Goal: Information Seeking & Learning: Understand process/instructions

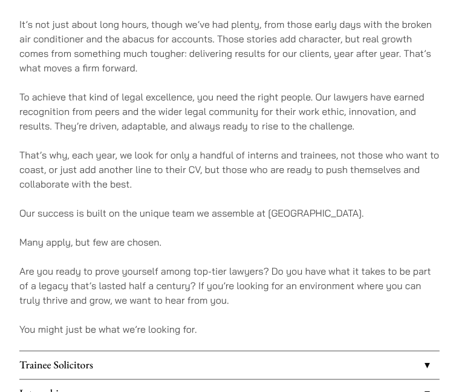
scroll to position [665, 0]
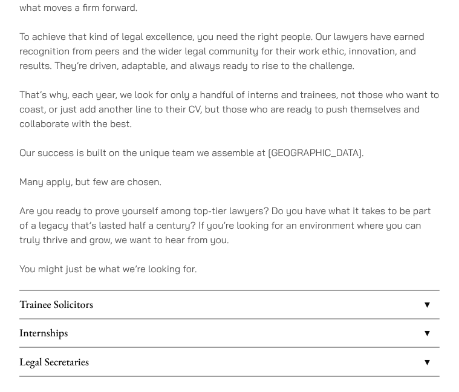
click at [425, 320] on link "Internships" at bounding box center [229, 333] width 420 height 28
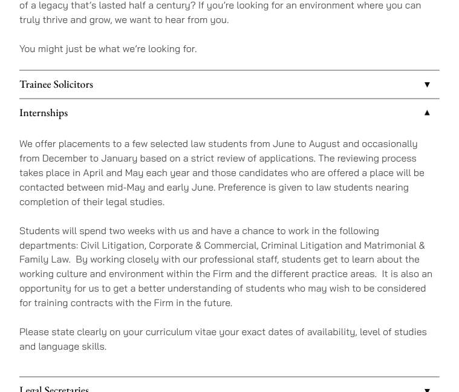
scroll to position [906, 0]
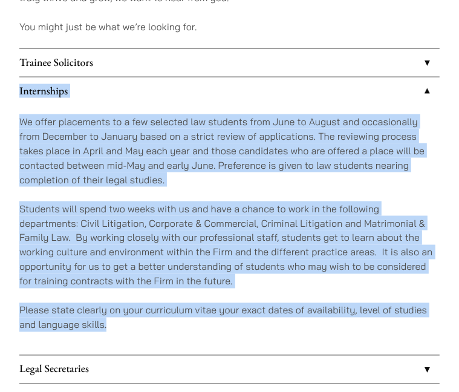
drag, startPoint x: 18, startPoint y: 76, endPoint x: 114, endPoint y: 311, distance: 254.1
copy li "Loremipsumd Si ametc adipiscing el s doe temporin utl etdolore magn Aliq en Adm…"
click at [430, 173] on div "We offer placements to a few selected law students from June to August and occa…" at bounding box center [229, 229] width 420 height 249
click at [384, 236] on p "Students will spend two weeks with us and have a chance to work in the followin…" at bounding box center [229, 244] width 420 height 87
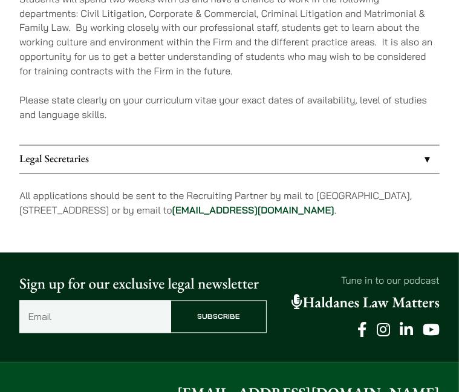
scroll to position [967, 0]
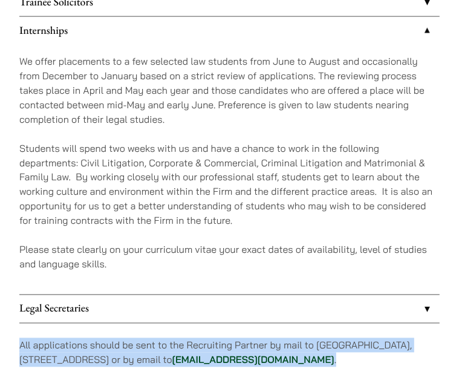
drag, startPoint x: 19, startPoint y: 331, endPoint x: 366, endPoint y: 345, distance: 346.5
click at [366, 345] on p "All applications should be sent to the Recruiting Partner by mail to [GEOGRAPHI…" at bounding box center [229, 352] width 420 height 29
copy p "All applications should be sent to the Recruiting Partner by mail to [GEOGRAPHI…"
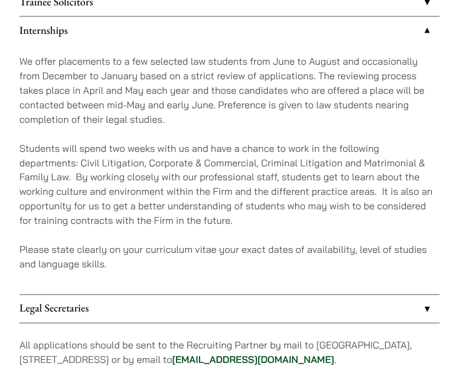
click at [403, 200] on p "Students will spend two weeks with us and have a chance to work in the followin…" at bounding box center [229, 184] width 420 height 87
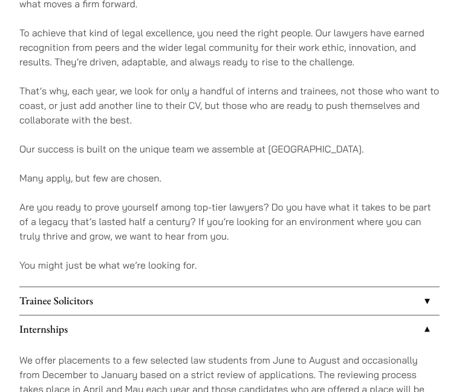
scroll to position [665, 0]
